Goal: Submit feedback/report problem: Submit feedback/report problem

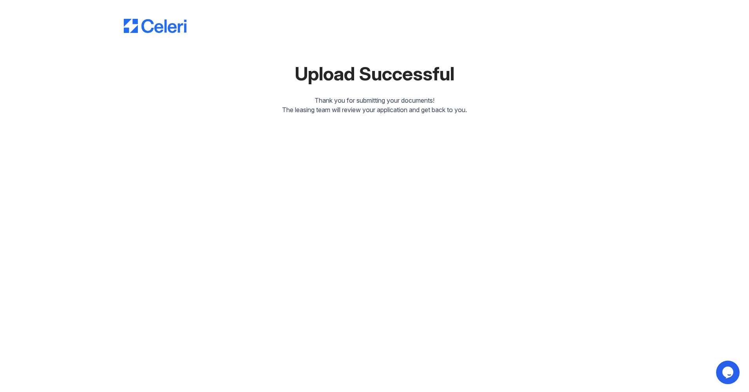
click at [726, 371] on icon "Chat widget" at bounding box center [727, 372] width 11 height 12
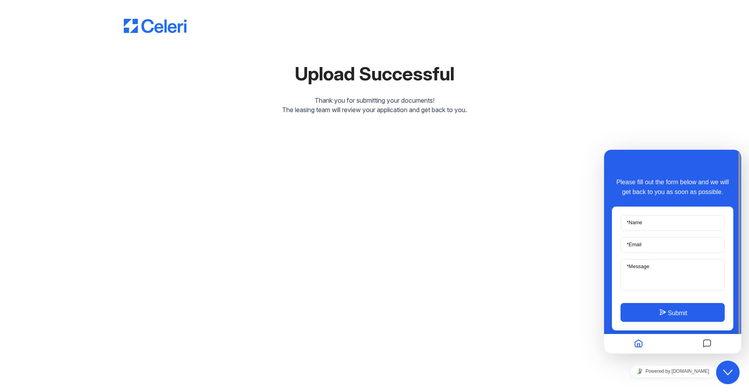
click at [658, 222] on input "* Name" at bounding box center [673, 223] width 104 height 16
type input "Christina McLaughlin"
click at [650, 244] on input "* Email" at bounding box center [673, 245] width 104 height 16
type input "chrissiem2910@gmail.com"
click at [652, 265] on label "* Message" at bounding box center [638, 266] width 30 height 6
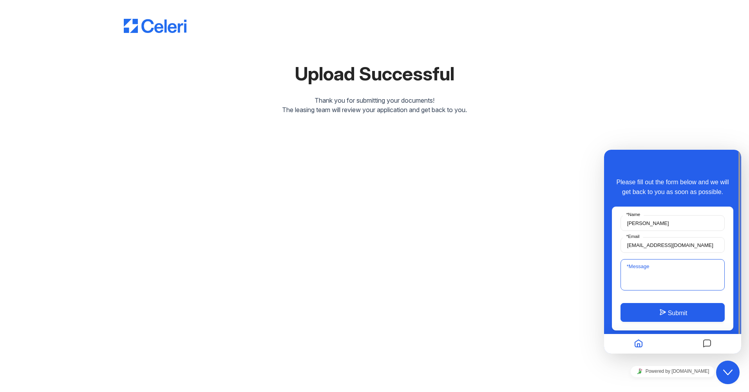
click at [652, 265] on textarea "* Message" at bounding box center [673, 274] width 104 height 31
type textarea "I did not attach all my documents and need to still submit my paystubs"
click at [677, 313] on button "Submit" at bounding box center [673, 312] width 104 height 19
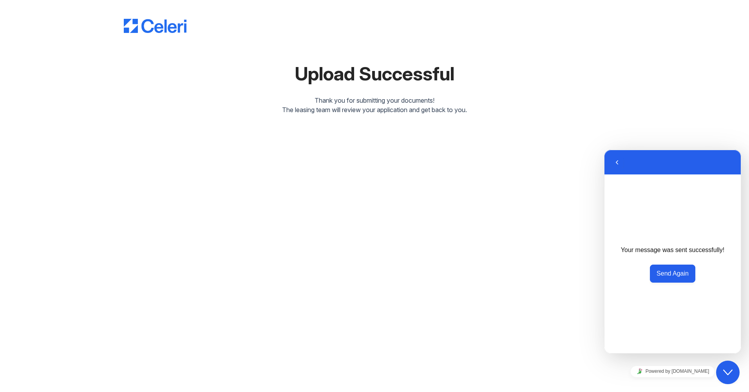
click at [559, 57] on div "Upload Successful Thank you for submitting your documents! The leasing team wil…" at bounding box center [374, 58] width 501 height 111
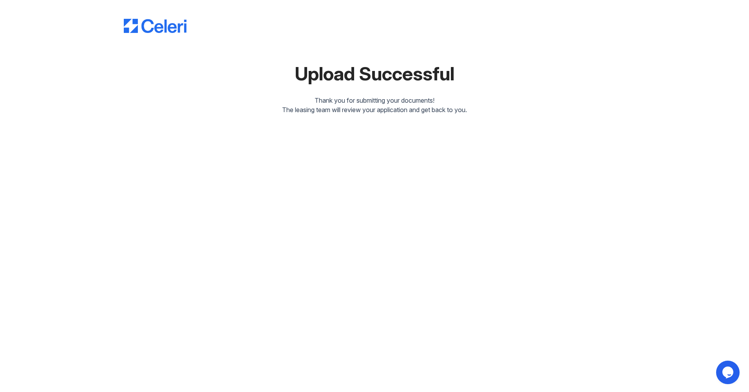
click at [163, 27] on img at bounding box center [155, 26] width 63 height 14
